Goal: Task Accomplishment & Management: Manage account settings

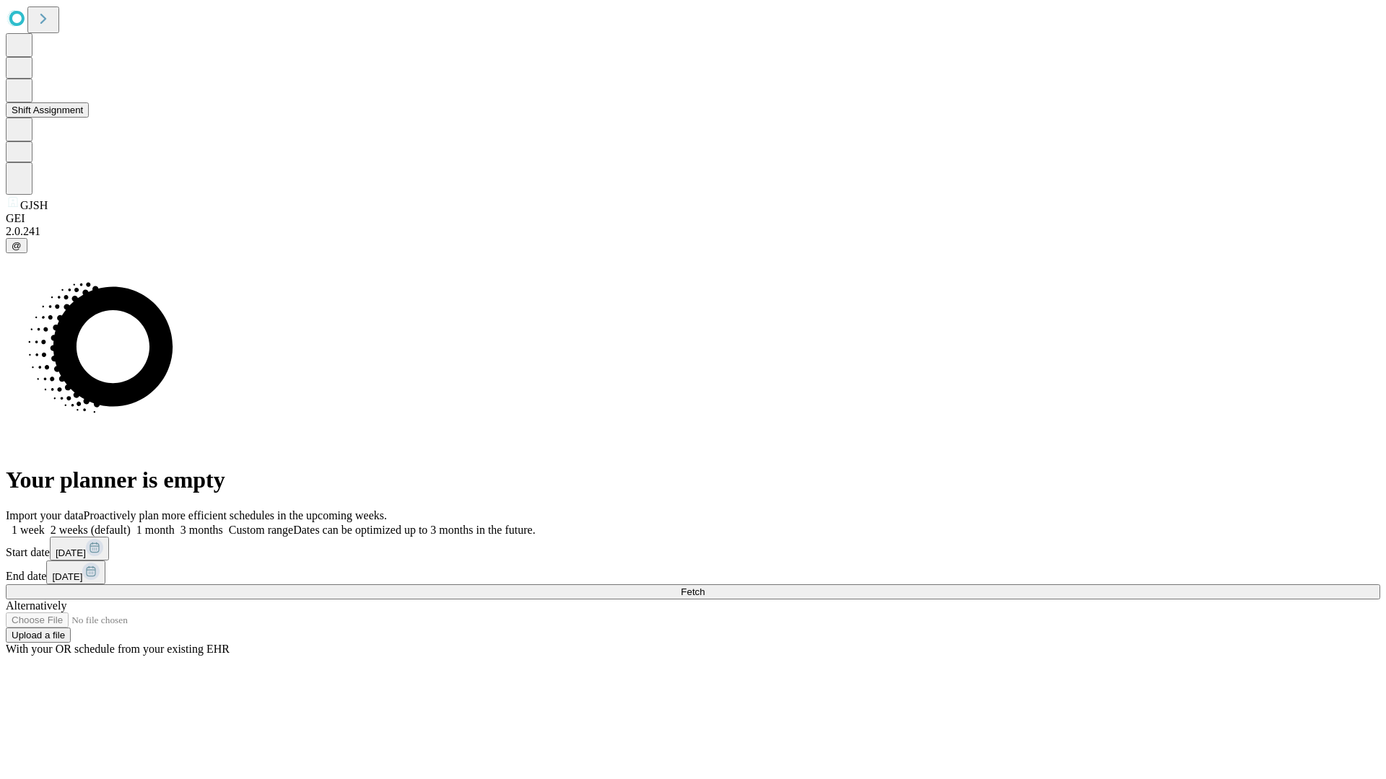
click at [89, 118] on button "Shift Assignment" at bounding box center [47, 109] width 83 height 15
